Goal: Feedback & Contribution: Submit feedback/report problem

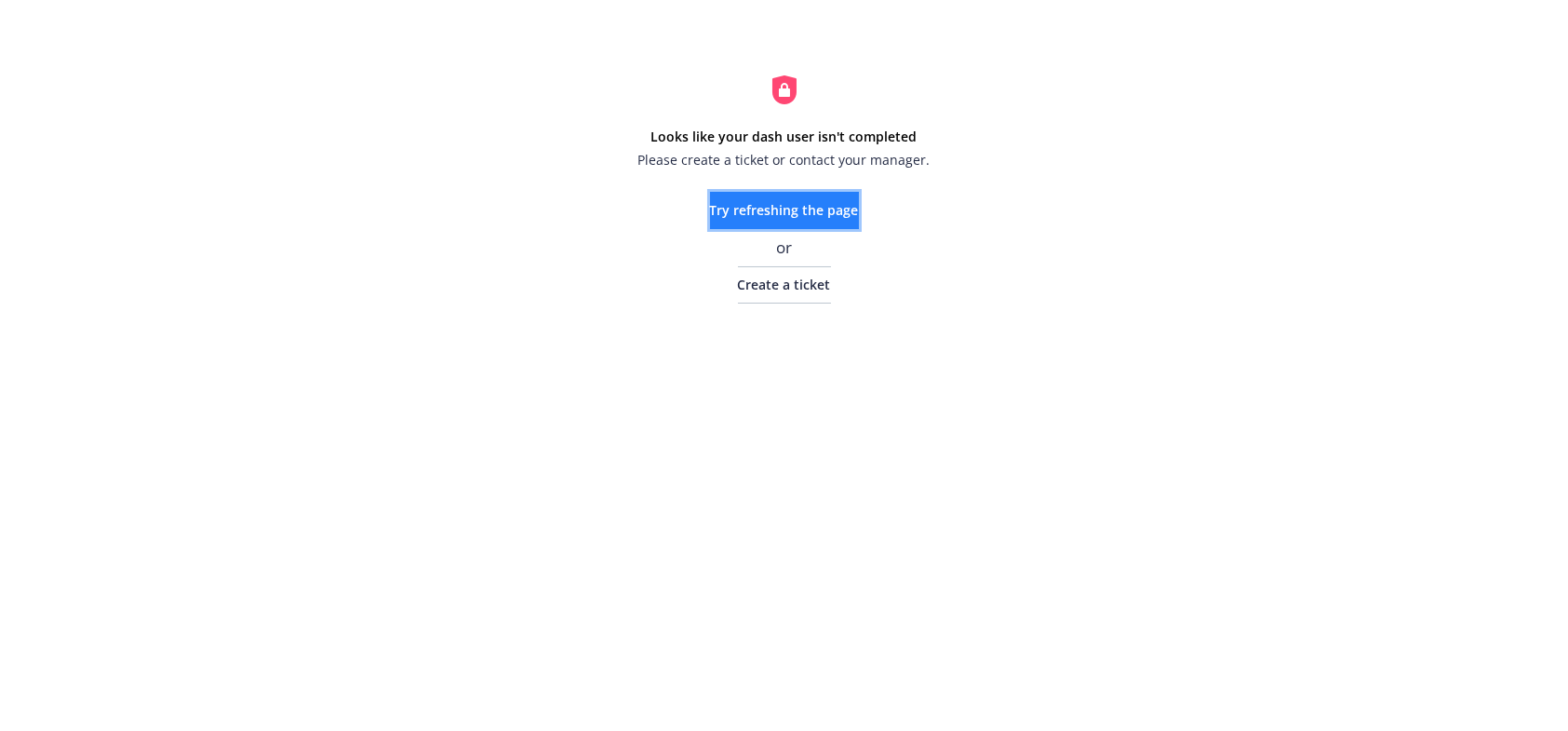
click at [800, 205] on span "Try refreshing the page" at bounding box center [784, 210] width 148 height 18
click at [780, 280] on span "Create a ticket" at bounding box center [784, 284] width 93 height 18
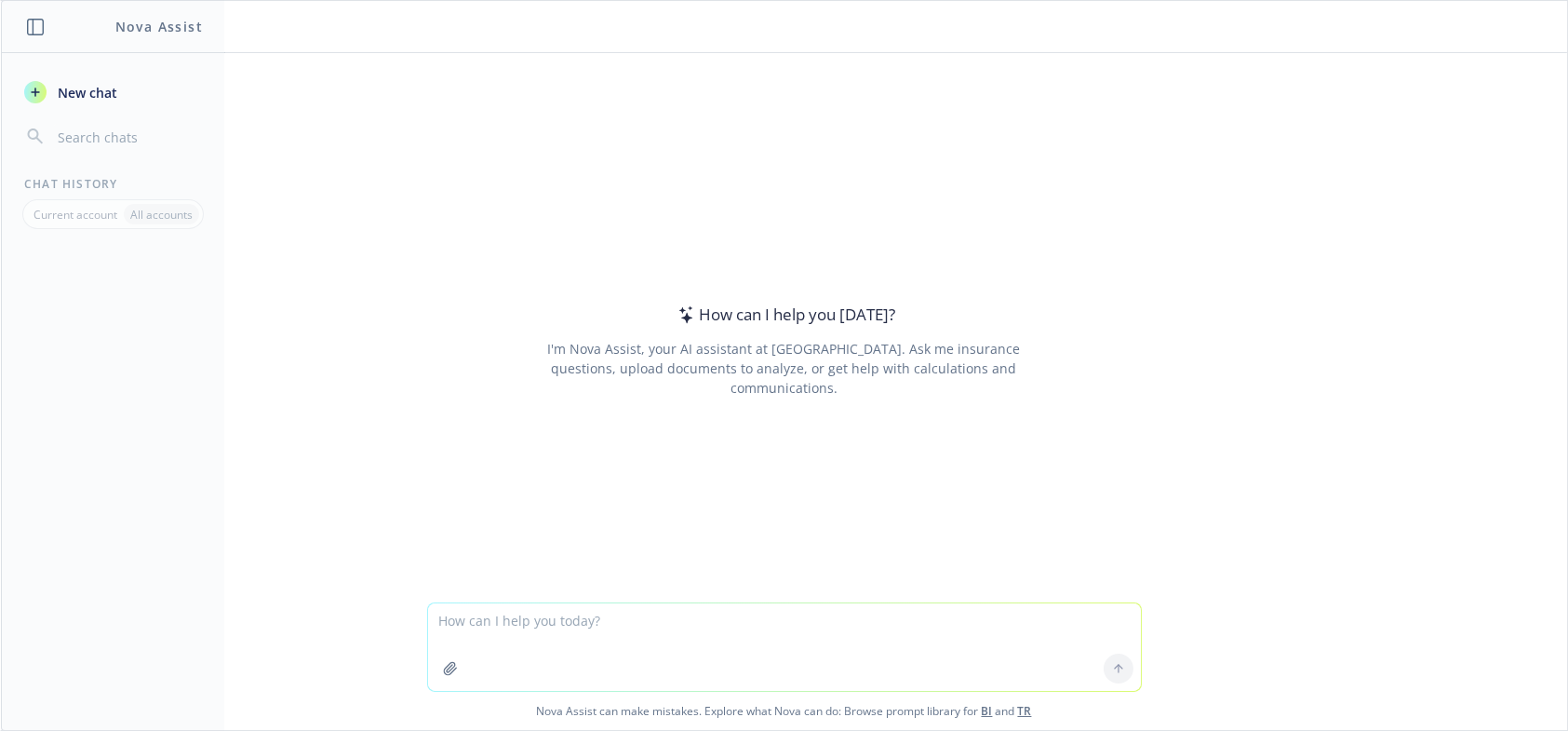
click at [647, 50] on header at bounding box center [784, 26] width 1566 height 52
click at [500, 634] on textarea at bounding box center [784, 647] width 713 height 88
click at [468, 621] on textarea at bounding box center [784, 647] width 713 height 88
click at [505, 622] on textarea at bounding box center [784, 647] width 713 height 88
click at [529, 619] on textarea at bounding box center [784, 647] width 713 height 88
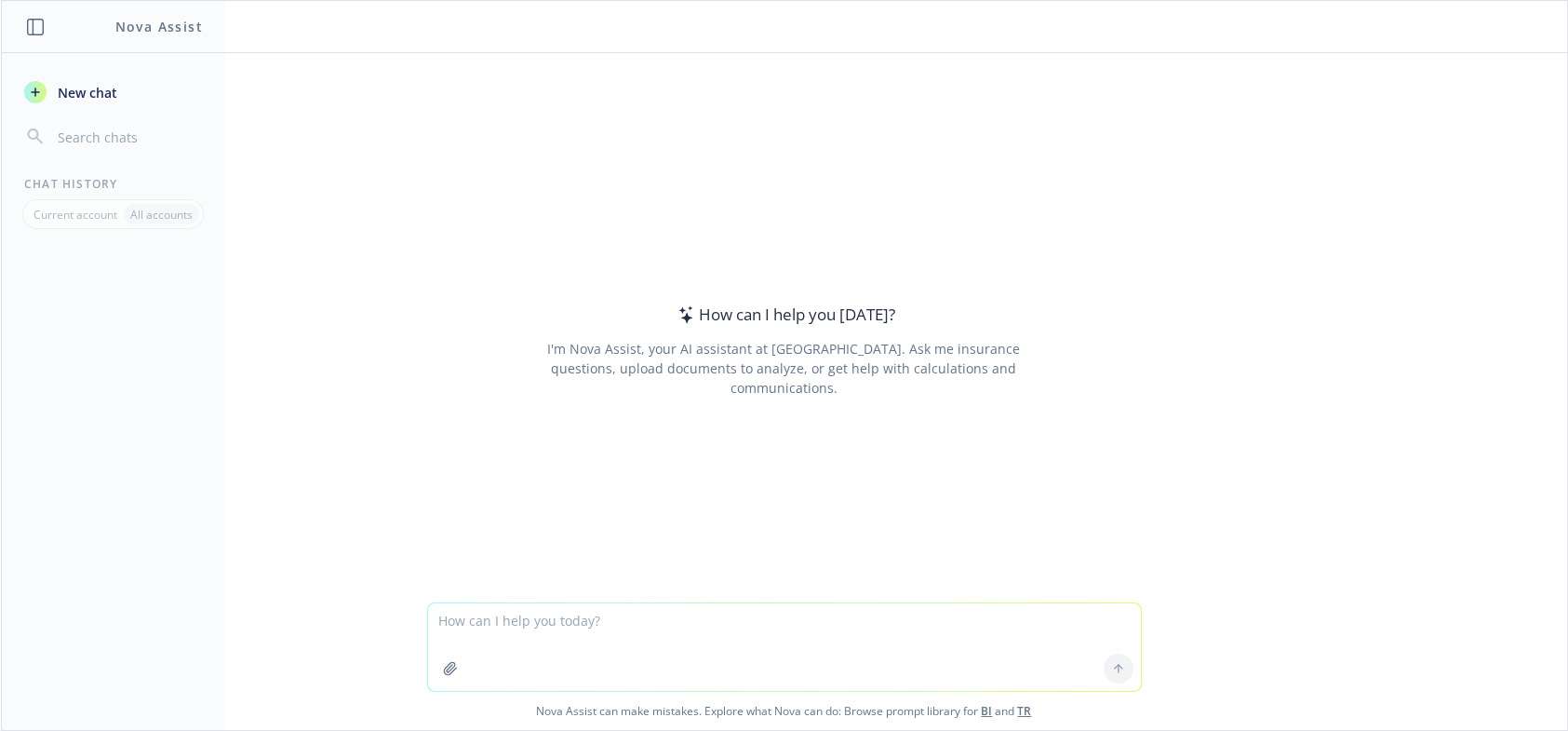
click at [582, 624] on textarea at bounding box center [784, 647] width 713 height 88
type textarea "W"
type textarea "If I give you two documents can you help me find the best match between the two?"
click at [1104, 676] on button at bounding box center [1119, 668] width 29 height 29
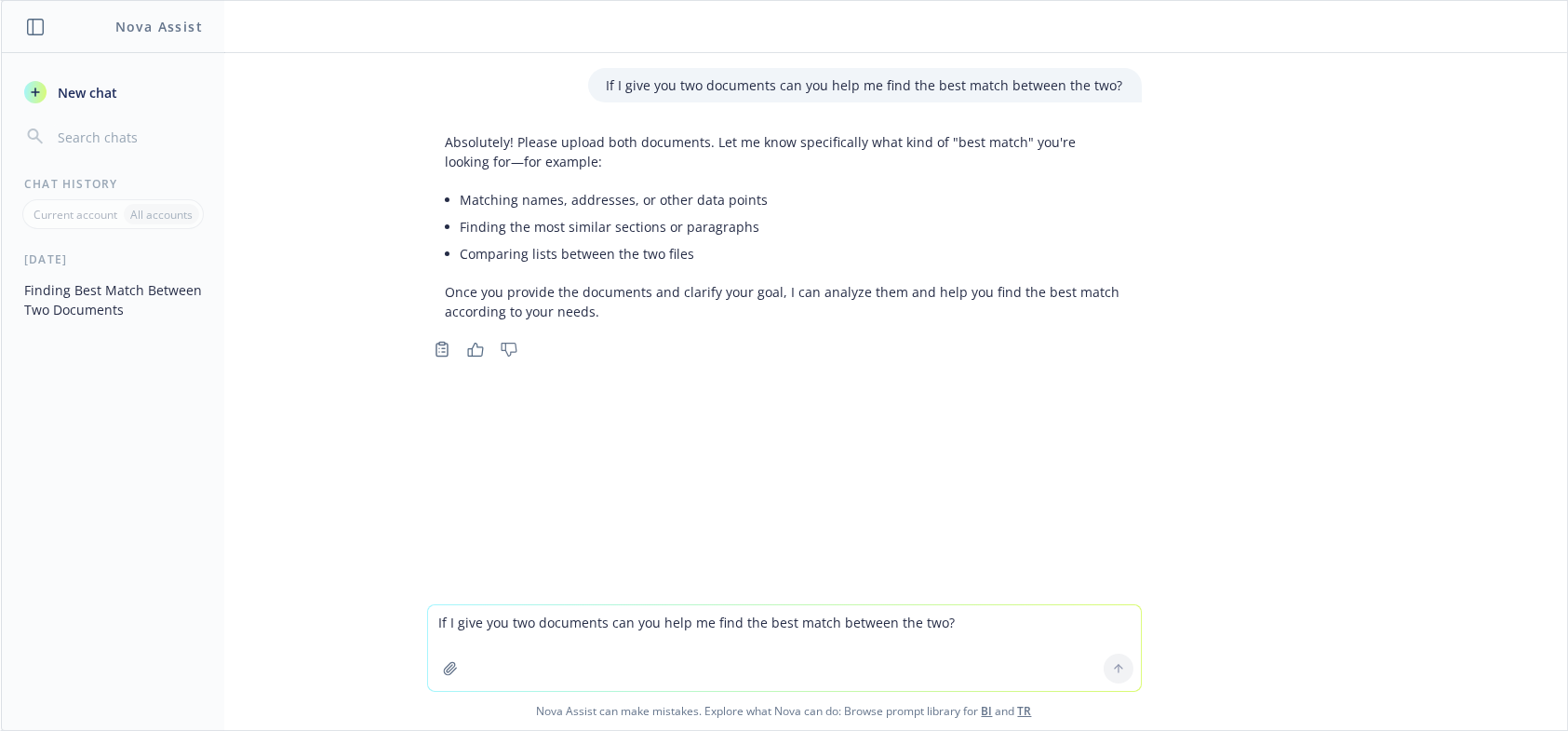
click at [504, 618] on textarea "If I give you two documents can you help me find the best match between the two?" at bounding box center [784, 648] width 713 height 86
click at [445, 672] on icon "button" at bounding box center [449, 667] width 15 height 15
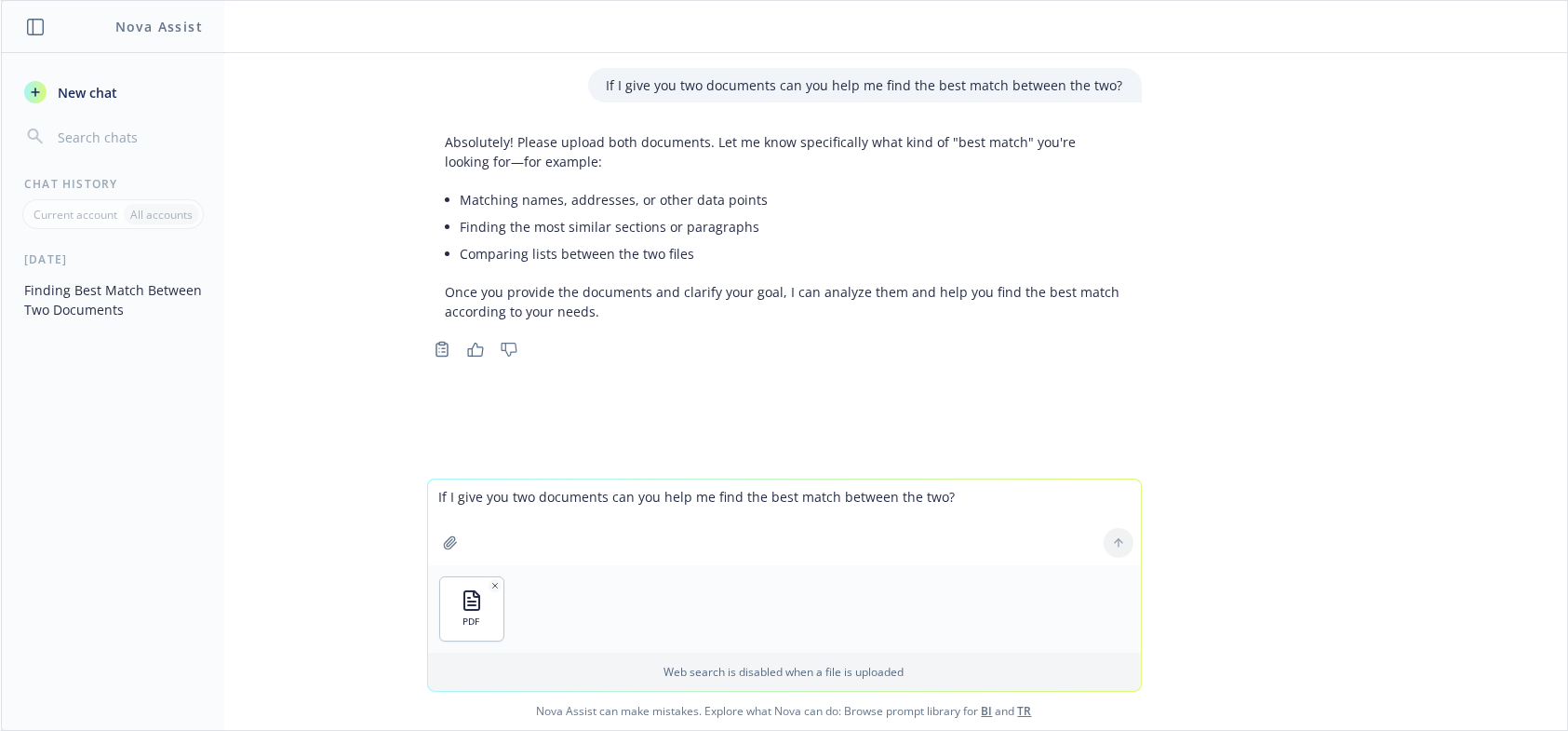
click at [525, 508] on textarea "If I give you two documents can you help me find the best match between the two?" at bounding box center [784, 523] width 713 height 86
type textarea "Here is the options to choose from"
click at [1104, 539] on button at bounding box center [1119, 542] width 29 height 29
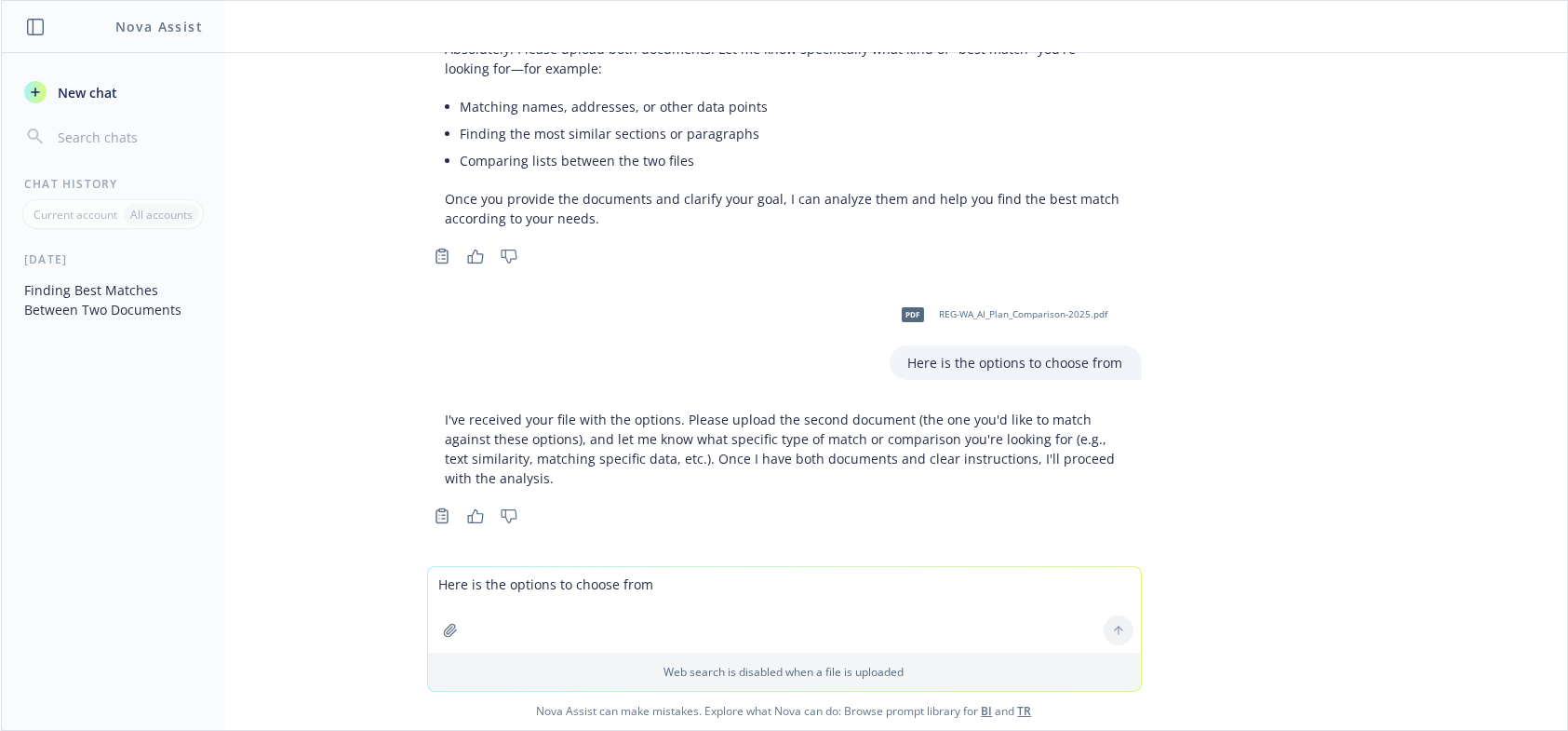
scroll to position [100, 0]
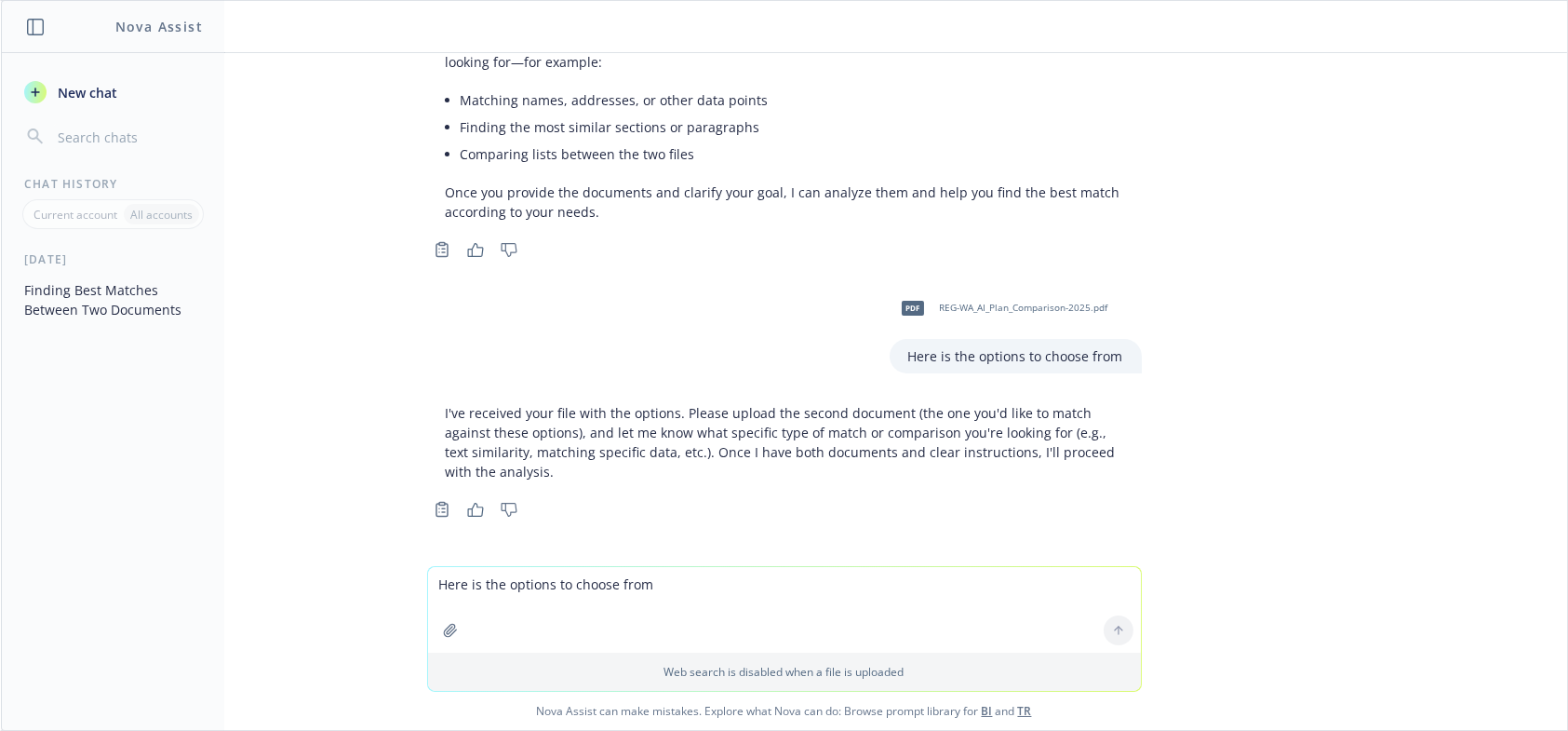
click at [473, 587] on textarea "Here is the options to choose from" at bounding box center [784, 610] width 713 height 86
type textarea "and here is"
